Goal: Task Accomplishment & Management: Use online tool/utility

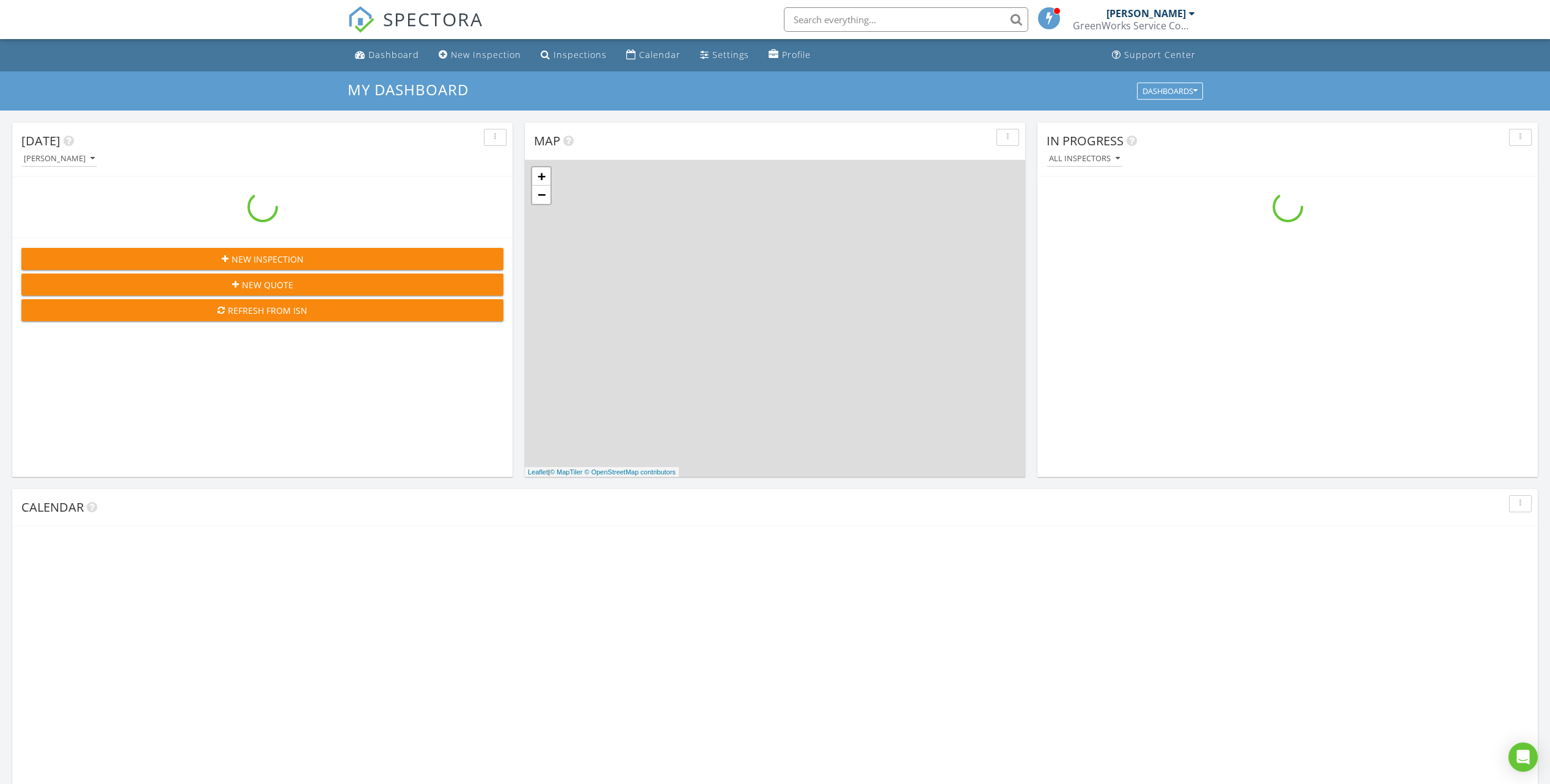
click at [881, 25] on input "text" at bounding box center [906, 20] width 244 height 25
paste input "5515 Jim Hogg Ave"
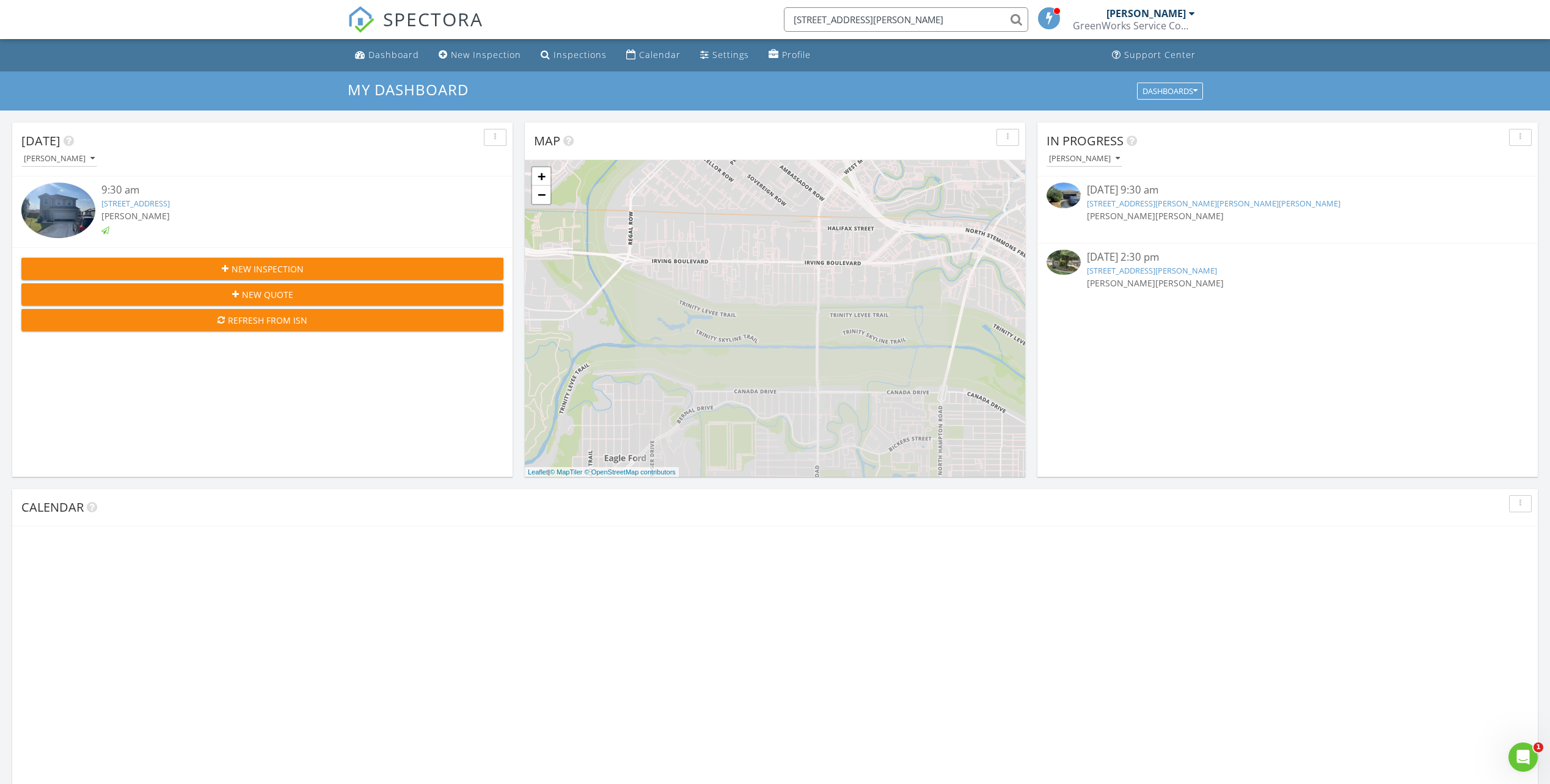
scroll to position [0, 0]
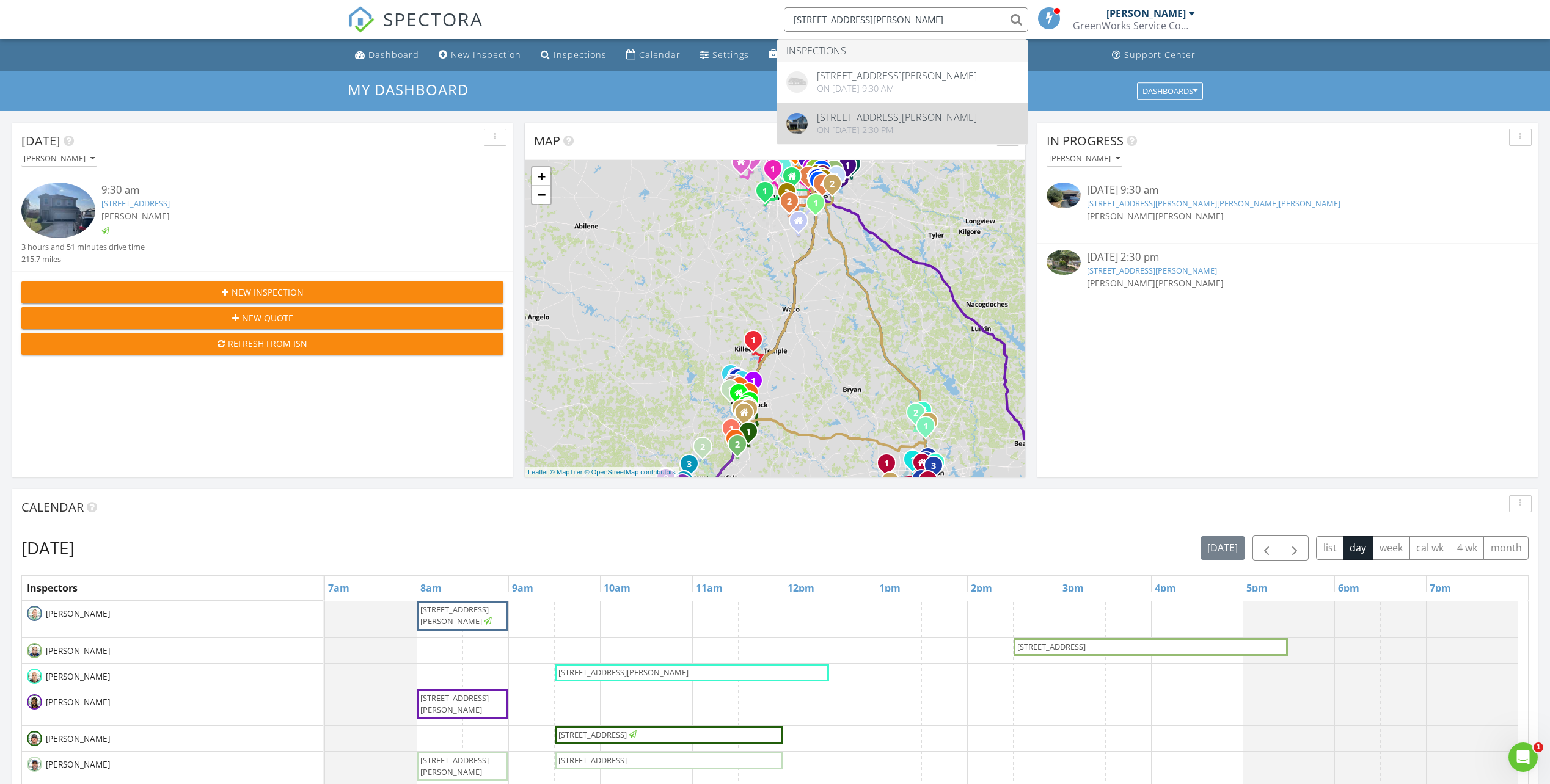
type input "5515 Jim Hogg Ave"
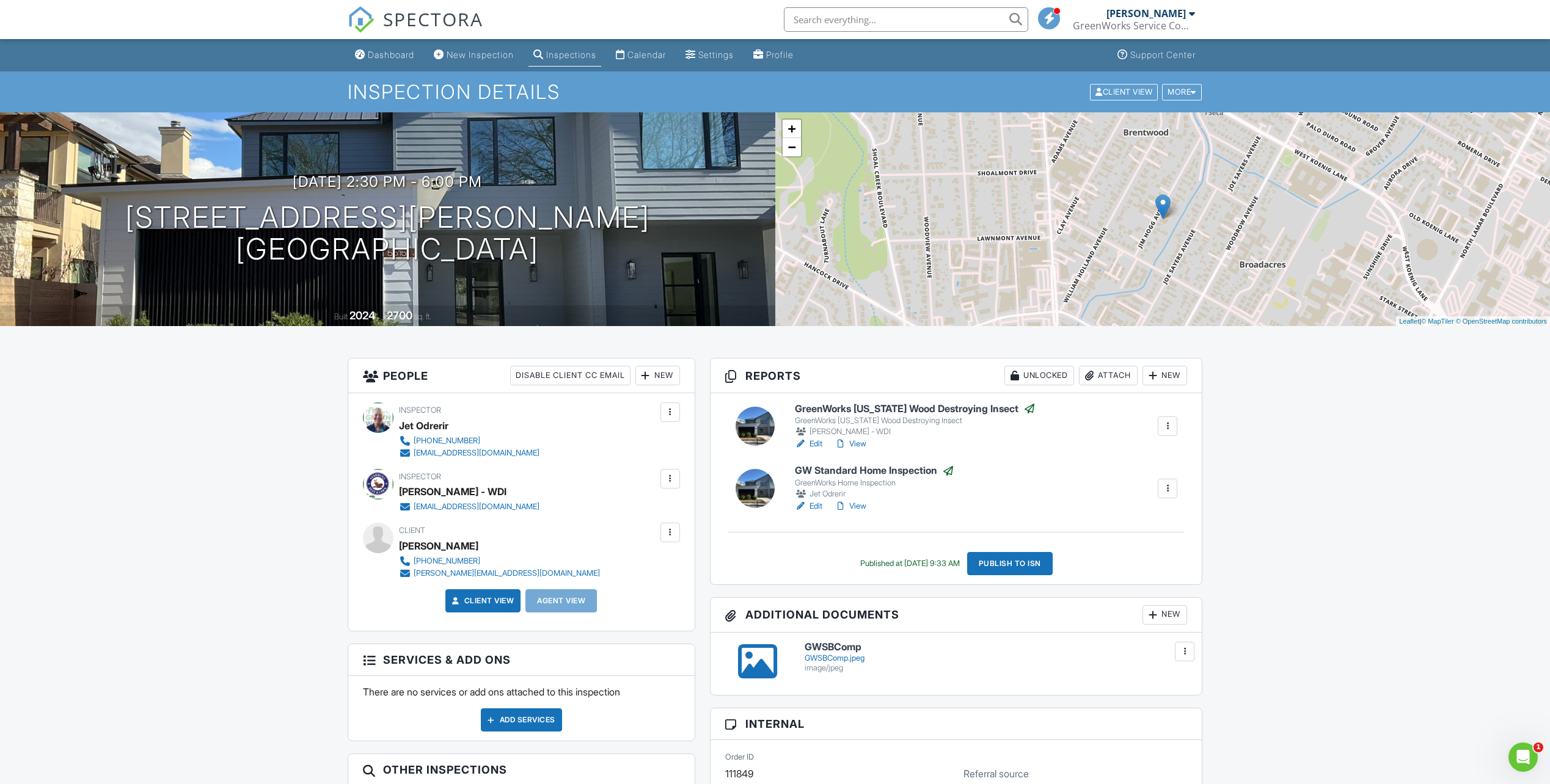
click at [895, 471] on h6 "GW Standard Home Inspection" at bounding box center [875, 470] width 160 height 12
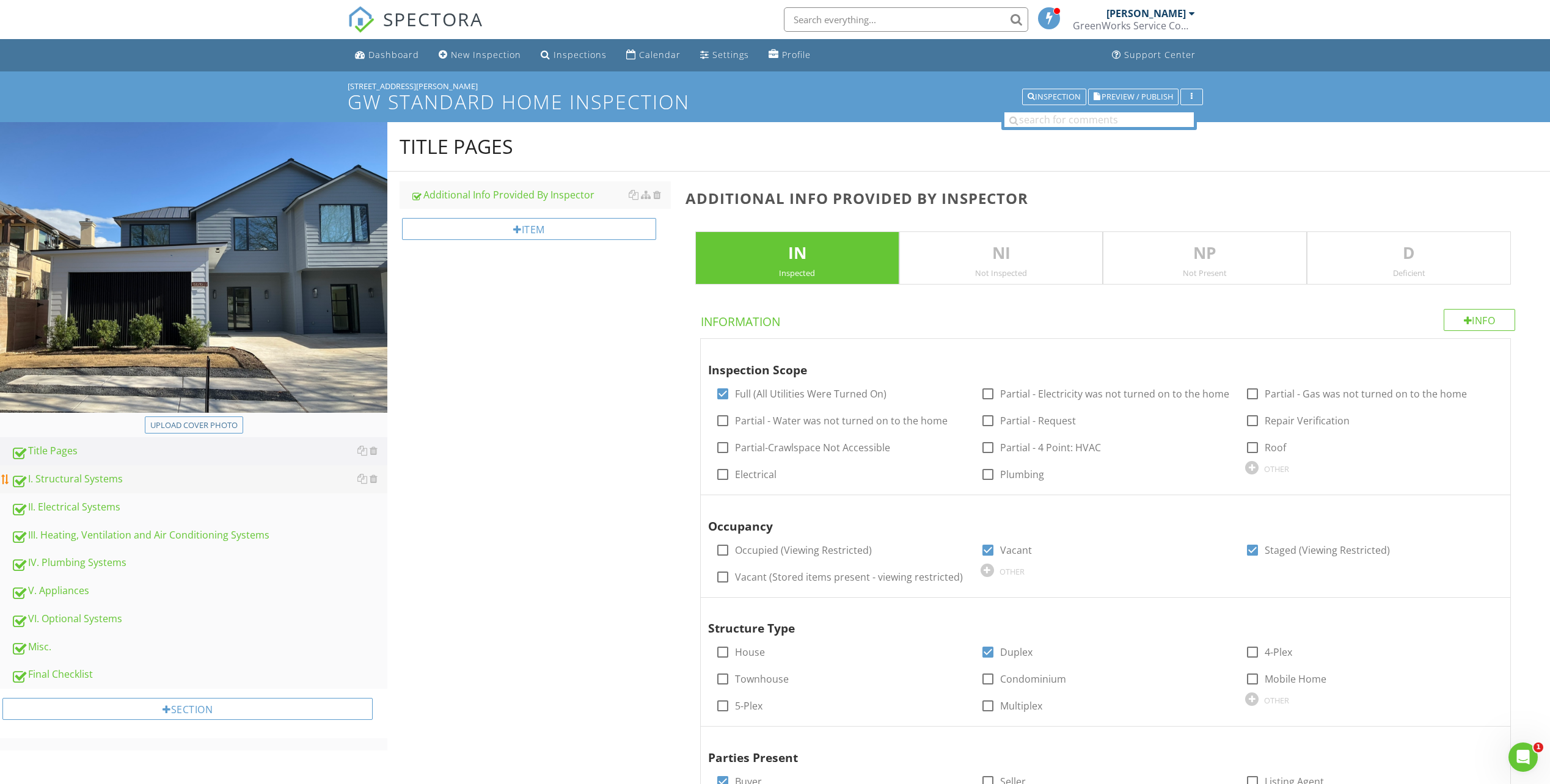
click at [104, 475] on div "I. Structural Systems" at bounding box center [199, 479] width 376 height 16
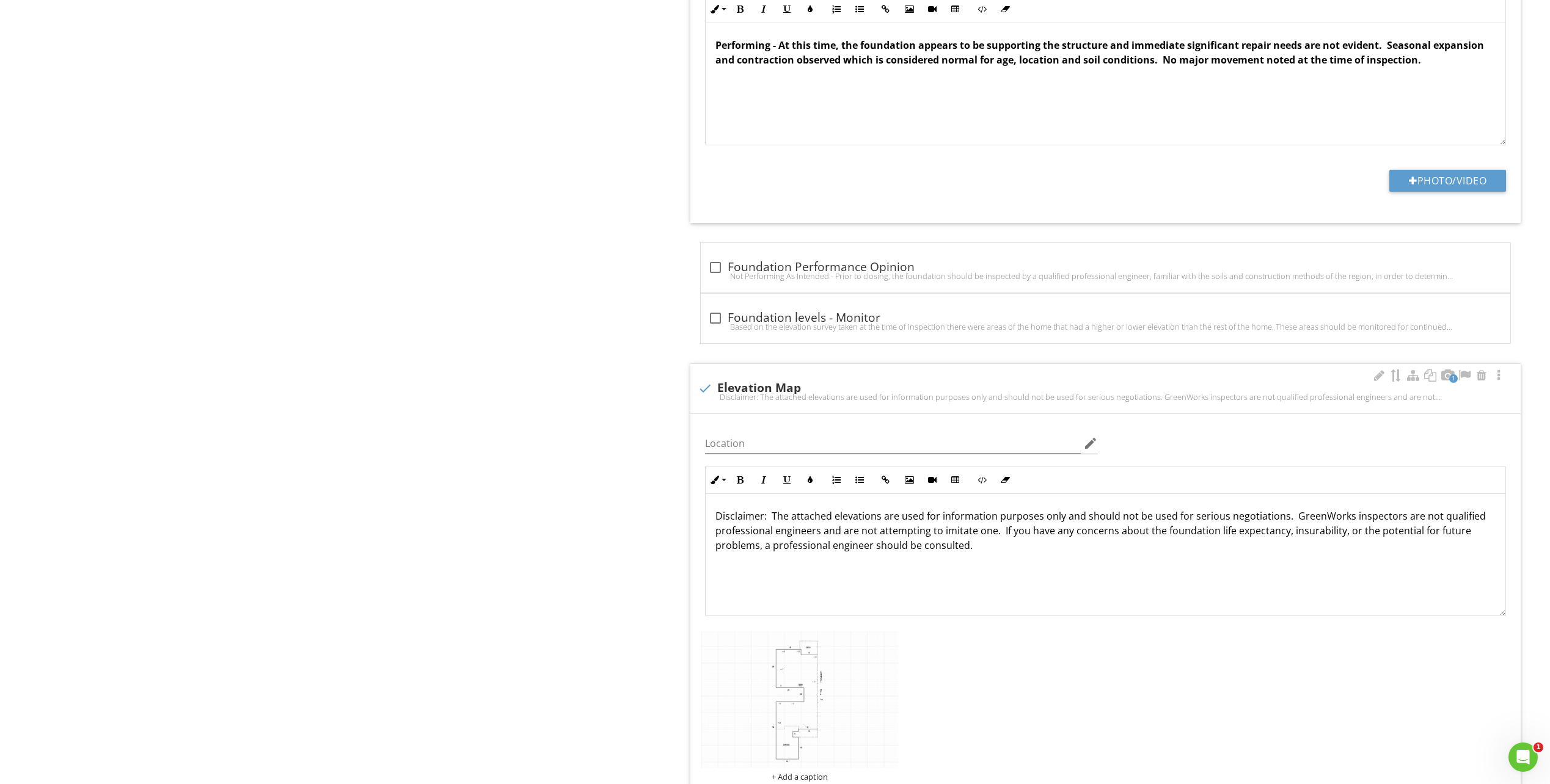
scroll to position [1038, 0]
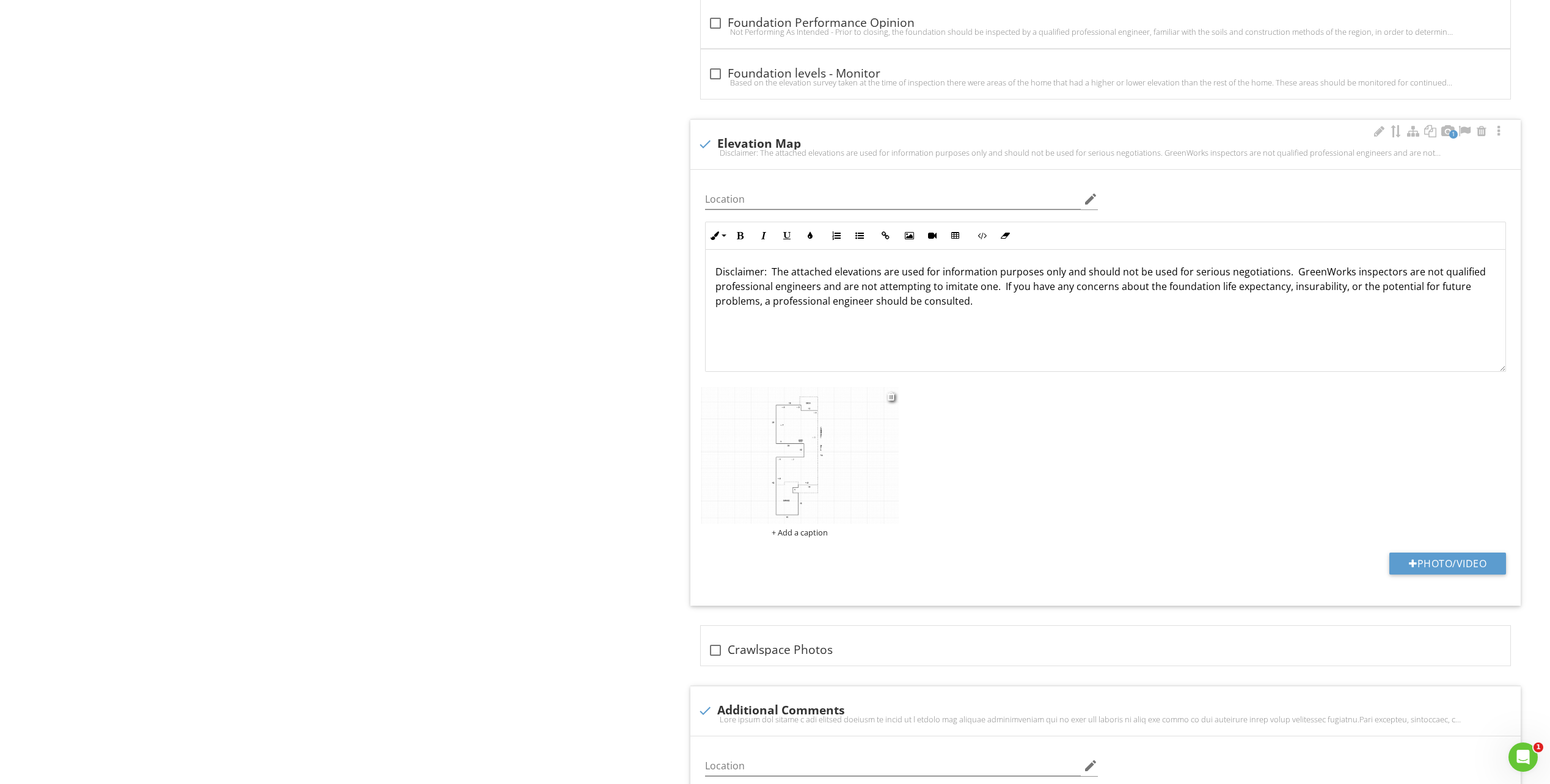
click at [794, 441] on img at bounding box center [800, 456] width 198 height 138
